Goal: Navigation & Orientation: Find specific page/section

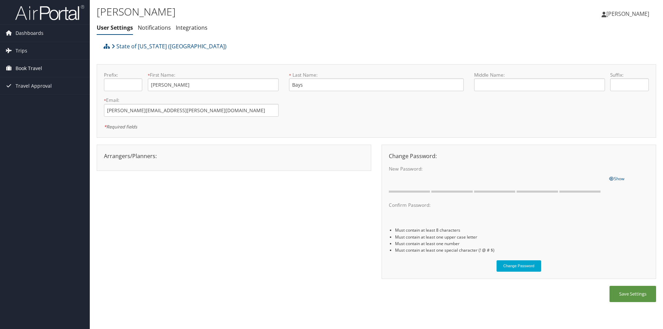
click at [20, 66] on span "Book Travel" at bounding box center [29, 68] width 27 height 17
click at [21, 102] on link "Book/Manage Online Trips" at bounding box center [45, 103] width 90 height 10
click at [42, 102] on link "Book/Manage Online Trips" at bounding box center [45, 103] width 90 height 10
click at [33, 103] on link "Book/Manage Online Trips" at bounding box center [45, 103] width 90 height 10
click at [53, 100] on link "Book/Manage Online Trips" at bounding box center [45, 103] width 90 height 10
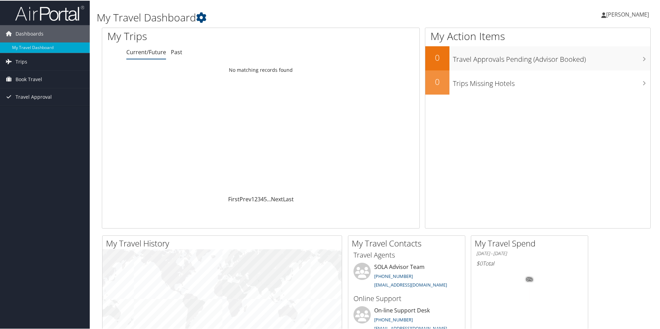
drag, startPoint x: 0, startPoint y: 0, endPoint x: 626, endPoint y: 10, distance: 626.1
click at [626, 10] on span "[PERSON_NAME]" at bounding box center [627, 14] width 43 height 8
click at [589, 39] on link "My Settings" at bounding box center [609, 38] width 77 height 12
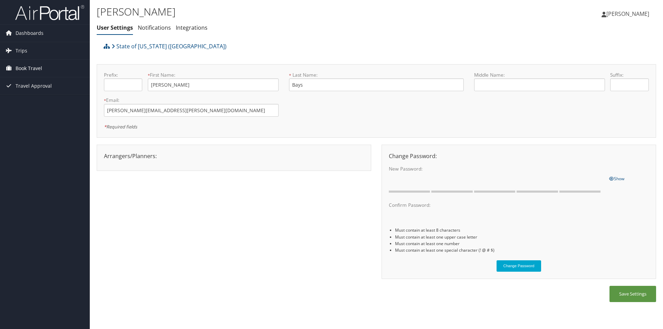
click at [25, 67] on span "Book Travel" at bounding box center [29, 68] width 27 height 17
click at [24, 102] on link "Book/Manage Online Trips" at bounding box center [45, 103] width 90 height 10
click at [632, 14] on span "[PERSON_NAME]" at bounding box center [627, 14] width 43 height 8
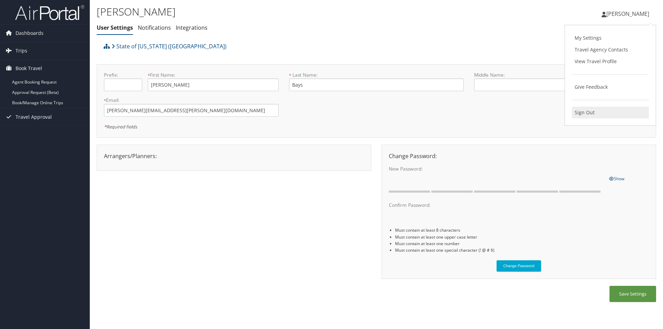
click at [592, 111] on link "Sign Out" at bounding box center [609, 113] width 77 height 12
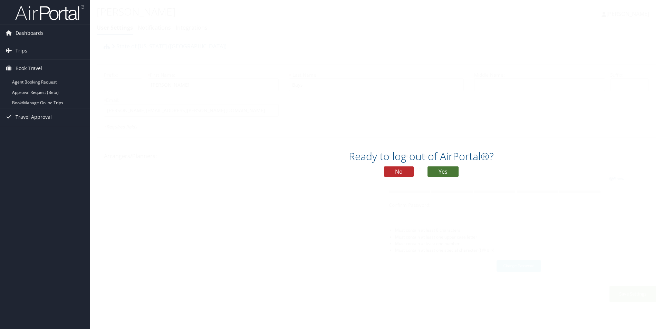
click at [450, 170] on button "Yes" at bounding box center [442, 171] width 31 height 10
